Goal: Go to known website: Access a specific website the user already knows

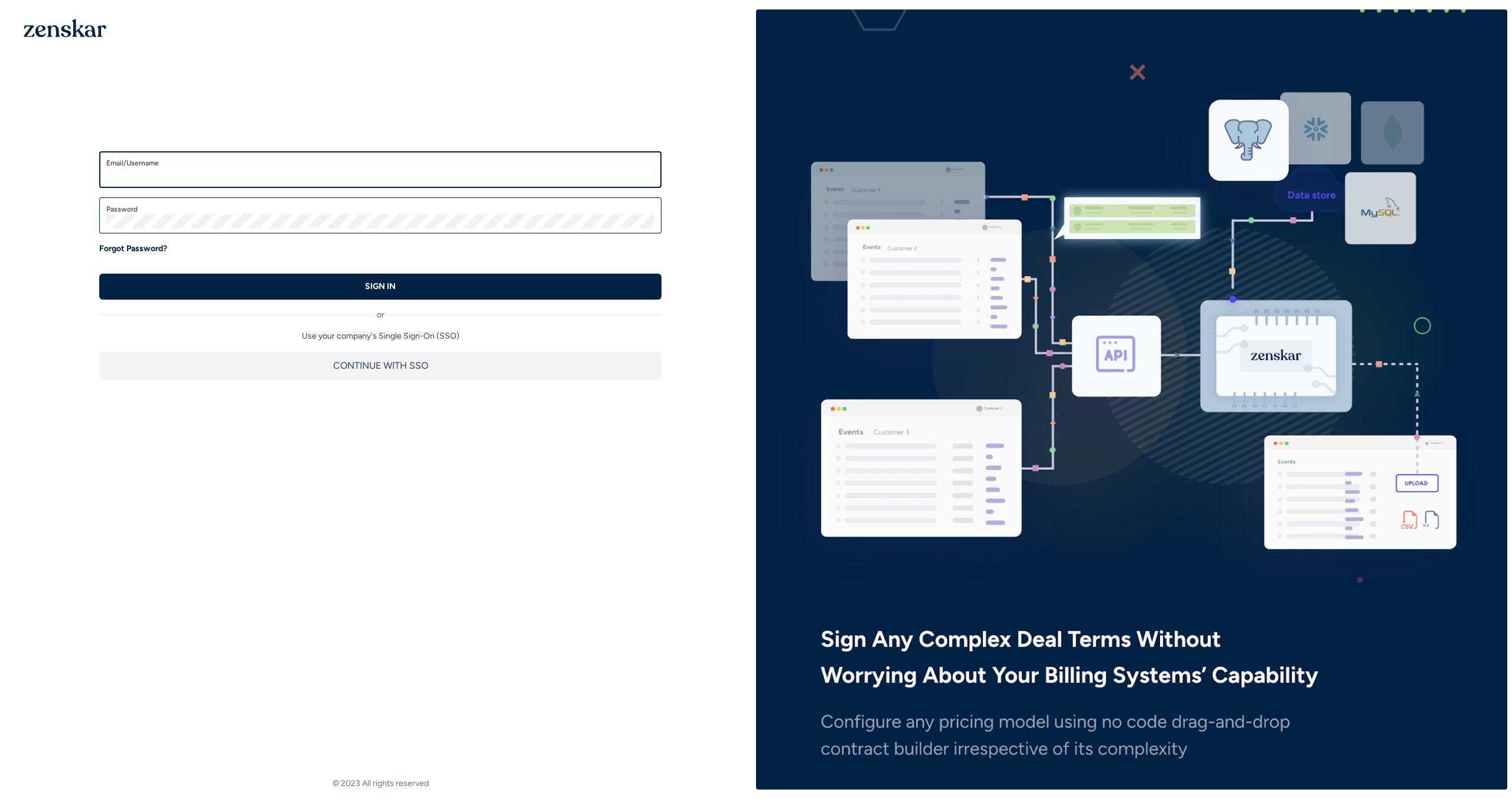
type input "**********"
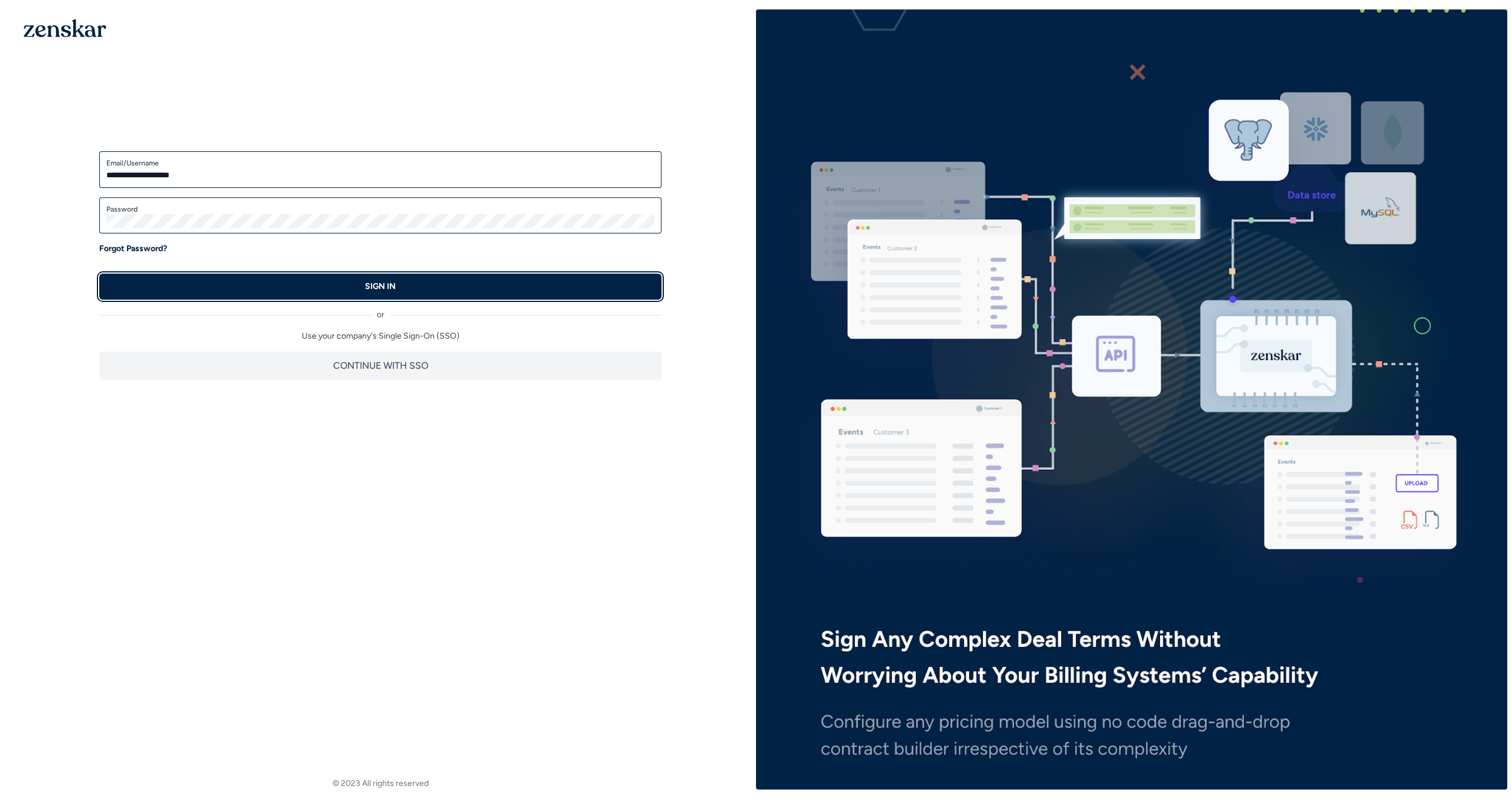
click at [410, 283] on button "SIGN IN" at bounding box center [380, 286] width 562 height 26
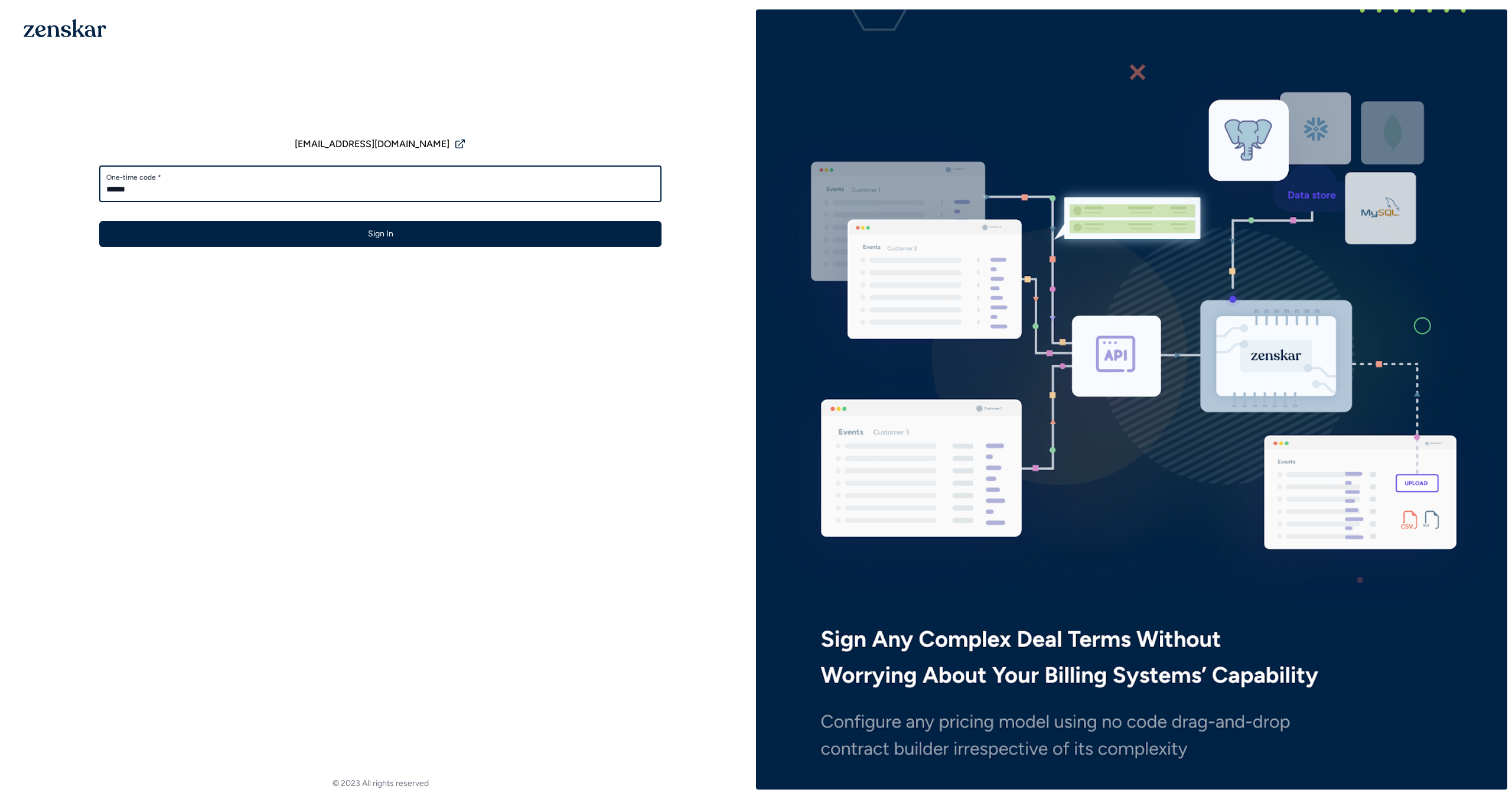
type input "******"
click at [99, 221] on button "Sign In" at bounding box center [380, 234] width 562 height 26
